Goal: Register for event/course

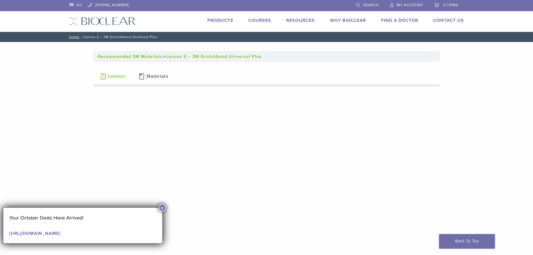
click at [260, 20] on link "Courses" at bounding box center [260, 21] width 23 height 6
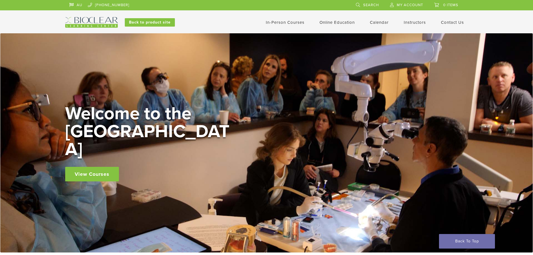
click at [104, 168] on link "View Courses" at bounding box center [92, 174] width 54 height 15
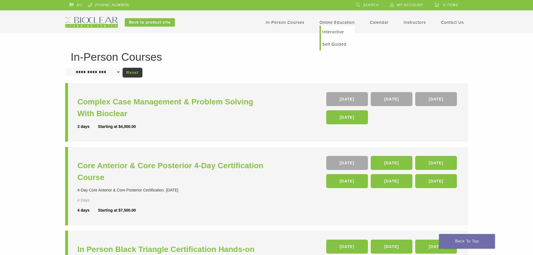
click at [336, 46] on link "Self Guided" at bounding box center [338, 44] width 34 height 12
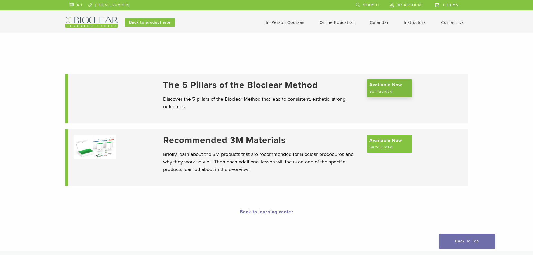
click at [391, 88] on span "Available Now" at bounding box center [386, 84] width 33 height 7
click at [382, 140] on span "Available Now" at bounding box center [386, 140] width 33 height 7
